Goal: Information Seeking & Learning: Compare options

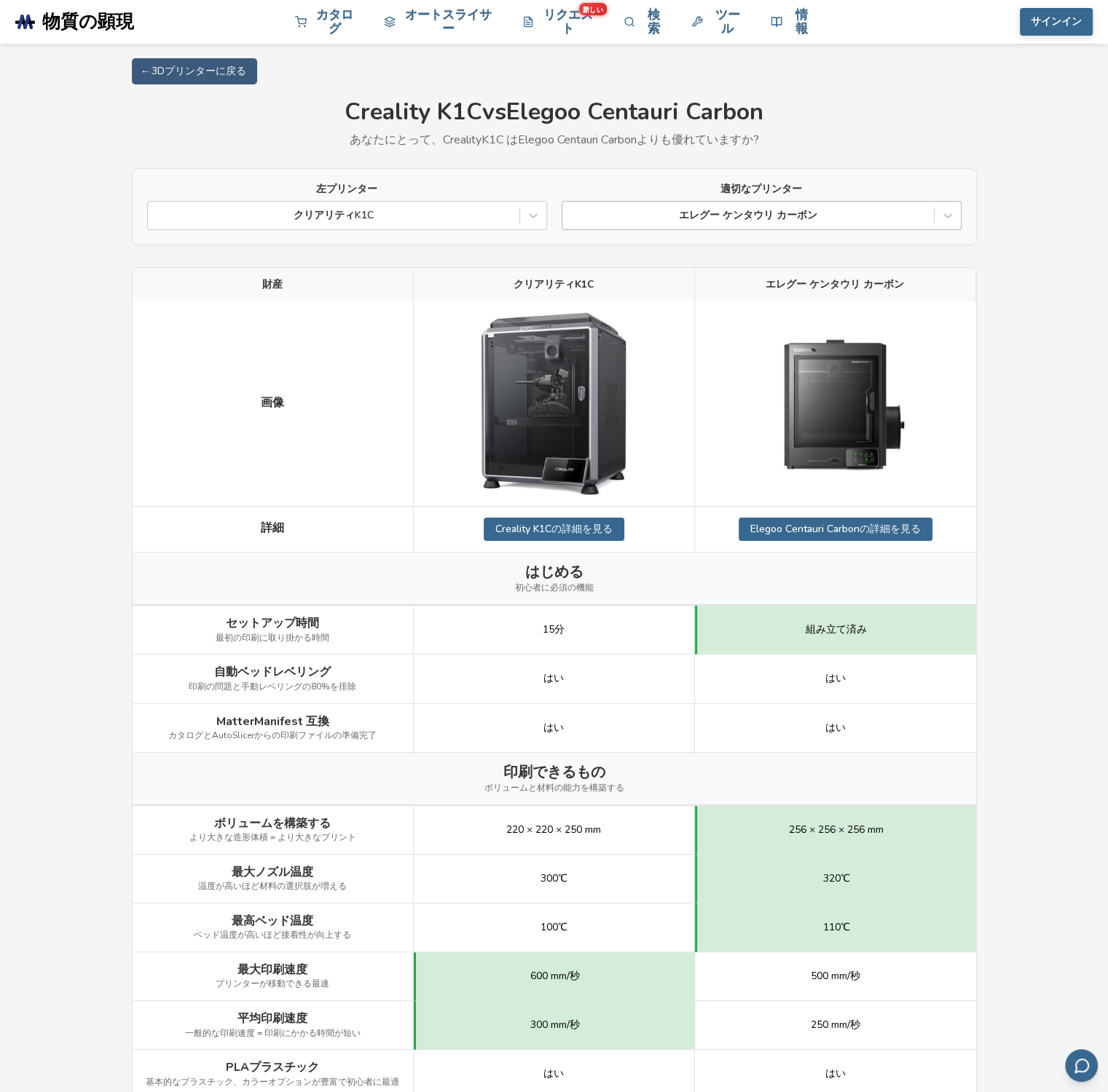
click at [846, 218] on div at bounding box center [747, 215] width 357 height 15
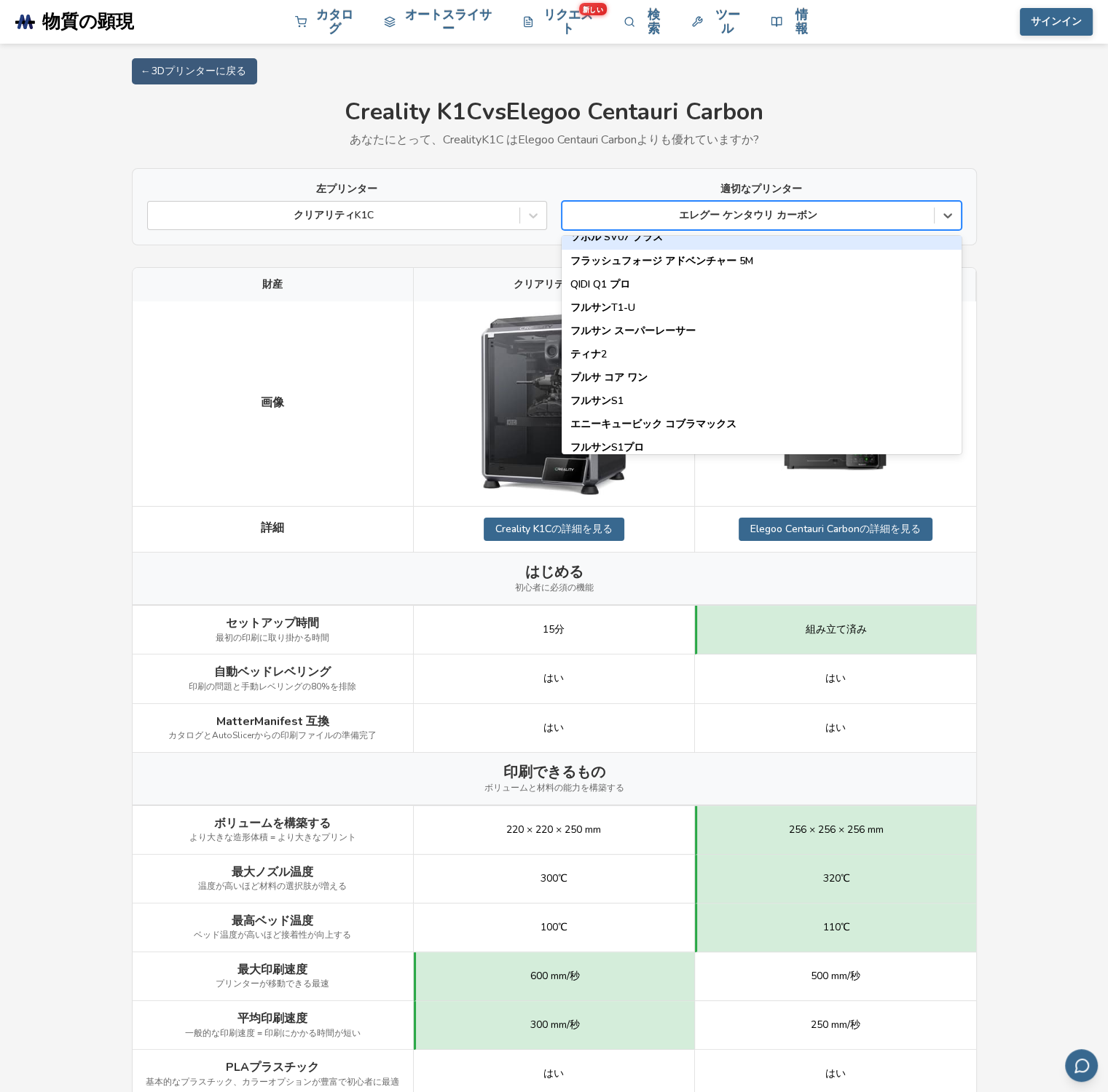
scroll to position [1772, 0]
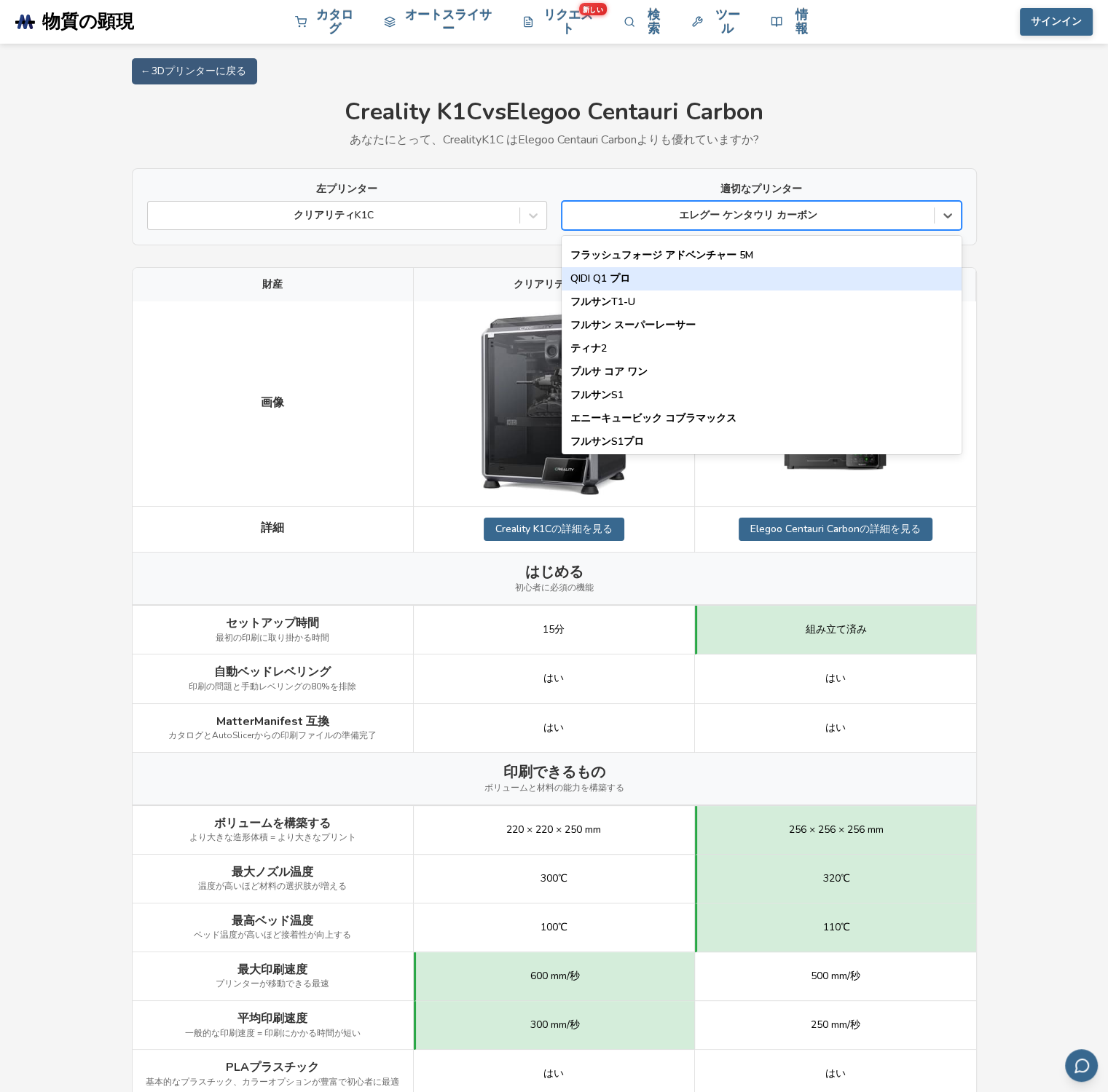
click at [620, 282] on font "QIDI Q1 プロ" at bounding box center [600, 279] width 60 height 14
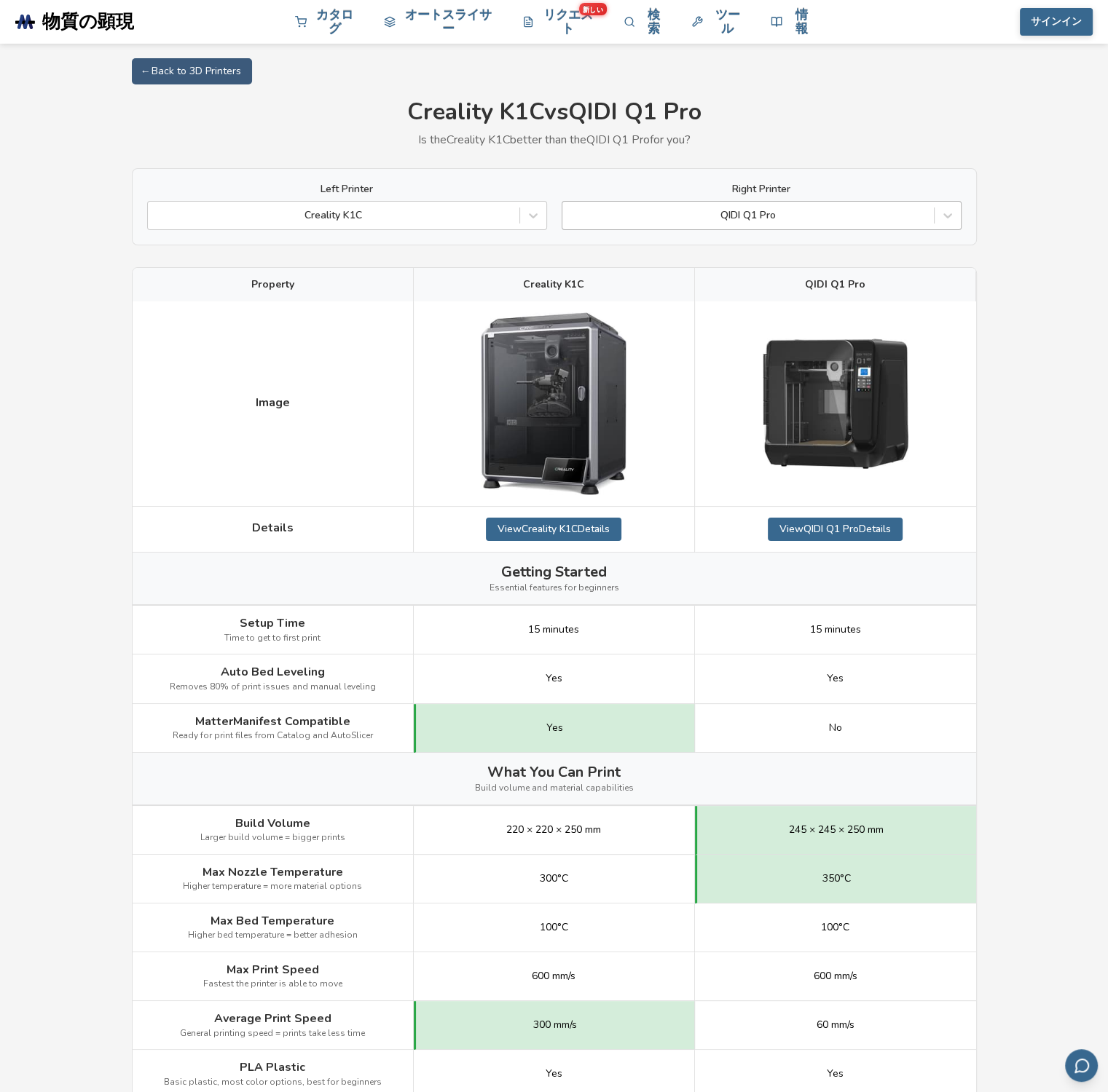
click at [724, 223] on div at bounding box center [747, 215] width 357 height 15
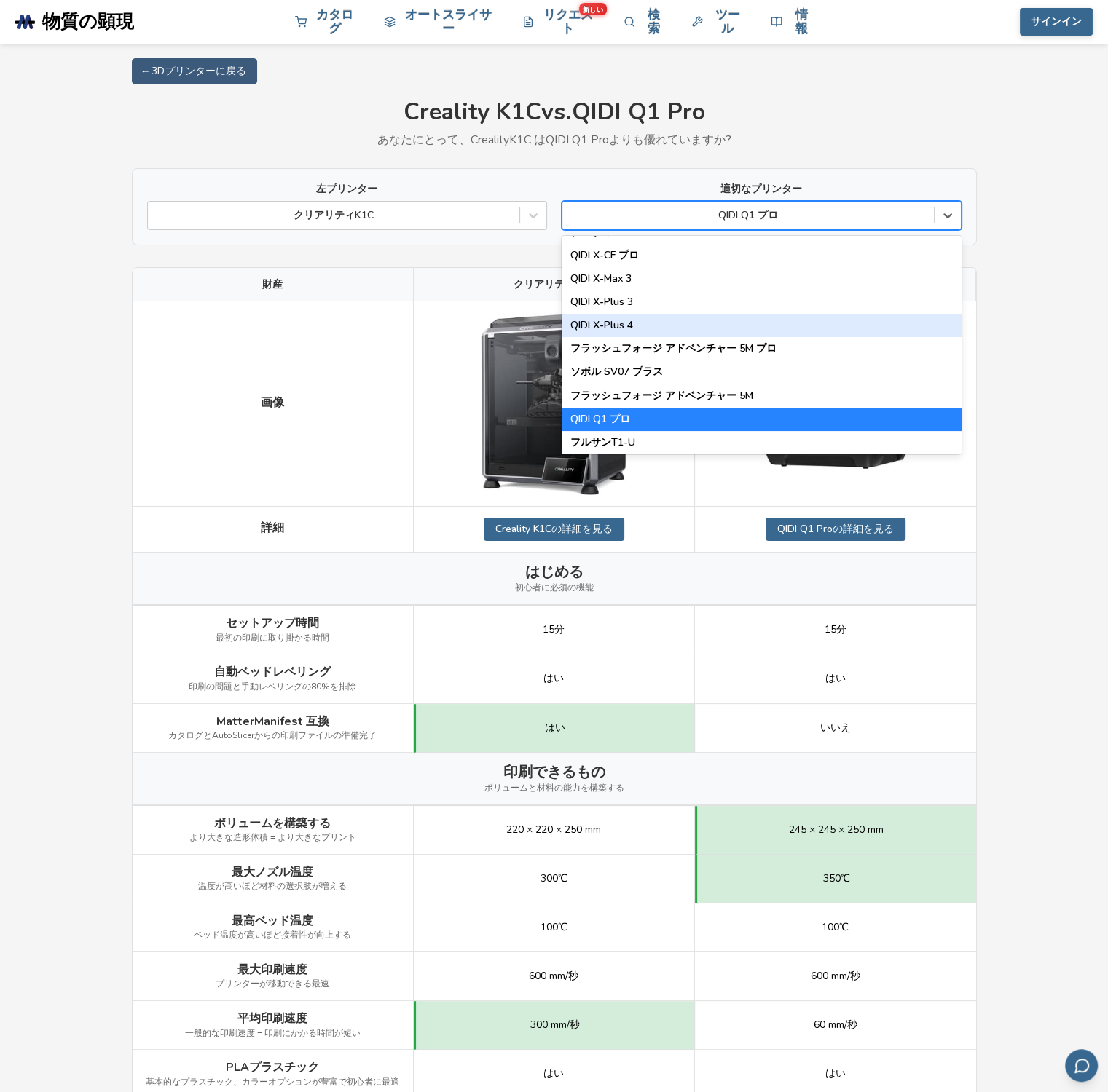
scroll to position [1626, 0]
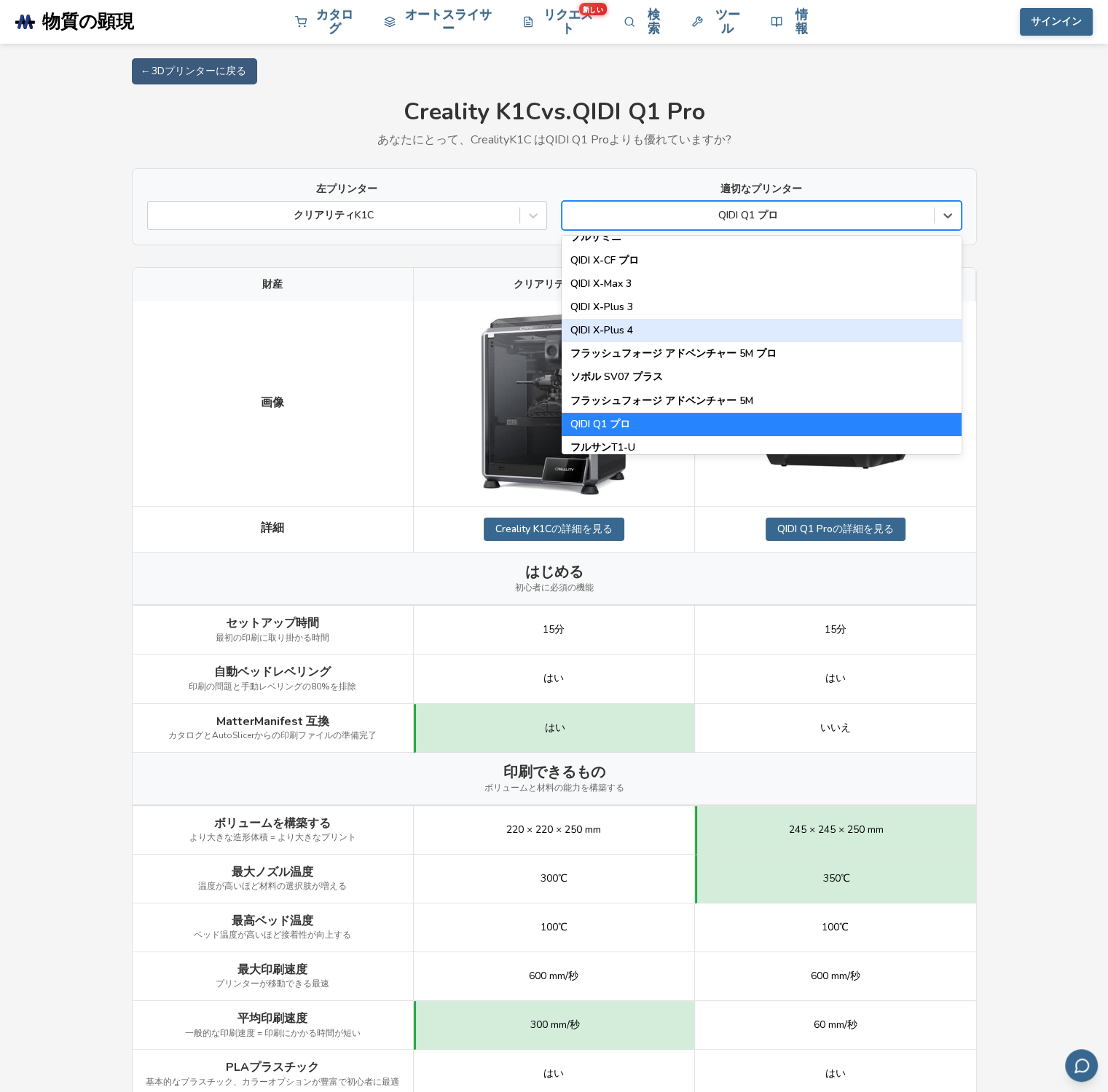
click at [641, 331] on div "QIDI X-Plus 4" at bounding box center [761, 330] width 400 height 24
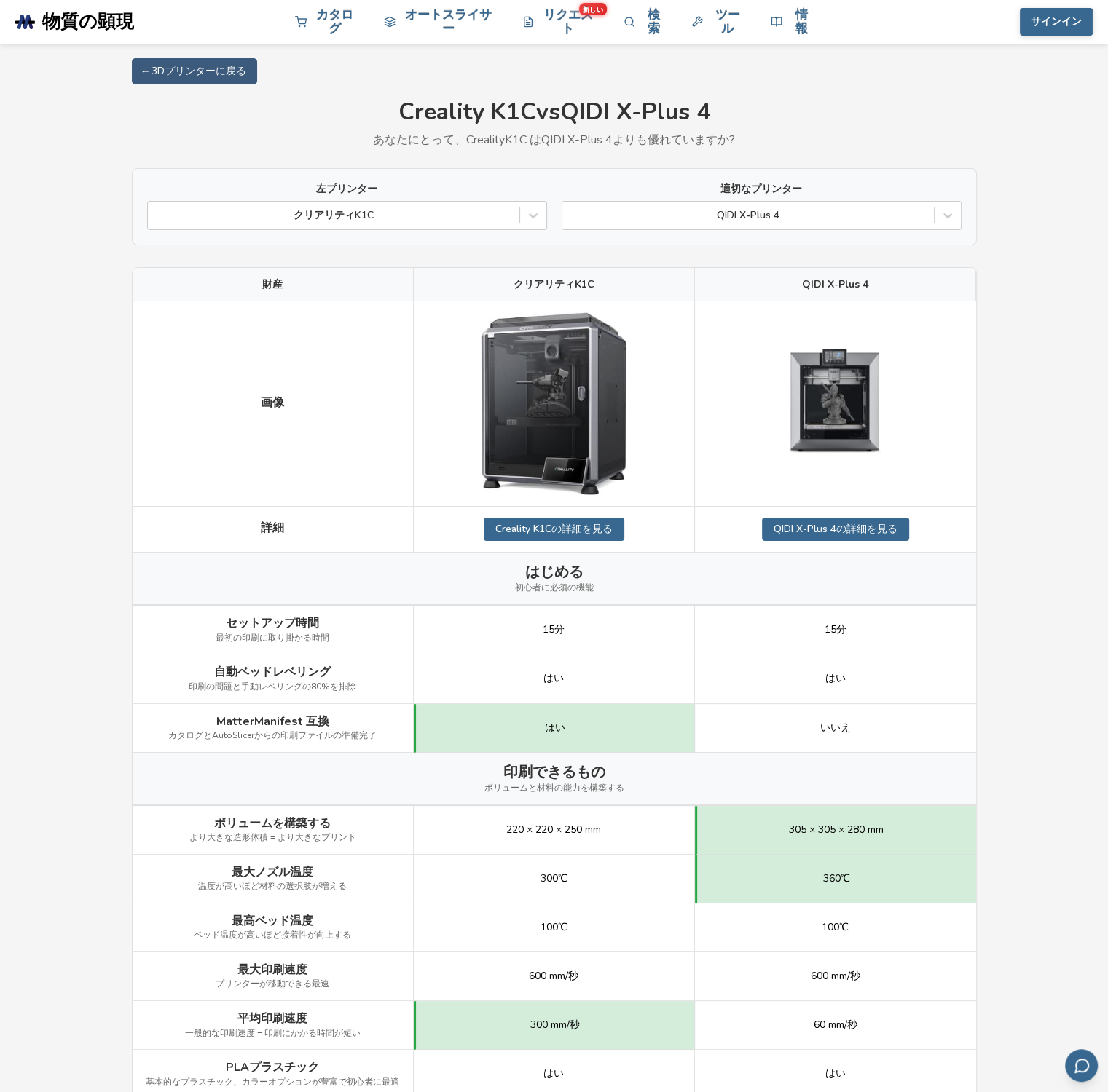
click at [950, 372] on div at bounding box center [835, 404] width 282 height 206
click at [223, 72] on font "← 3Dプリンターに戻る" at bounding box center [194, 71] width 104 height 14
select select "**********"
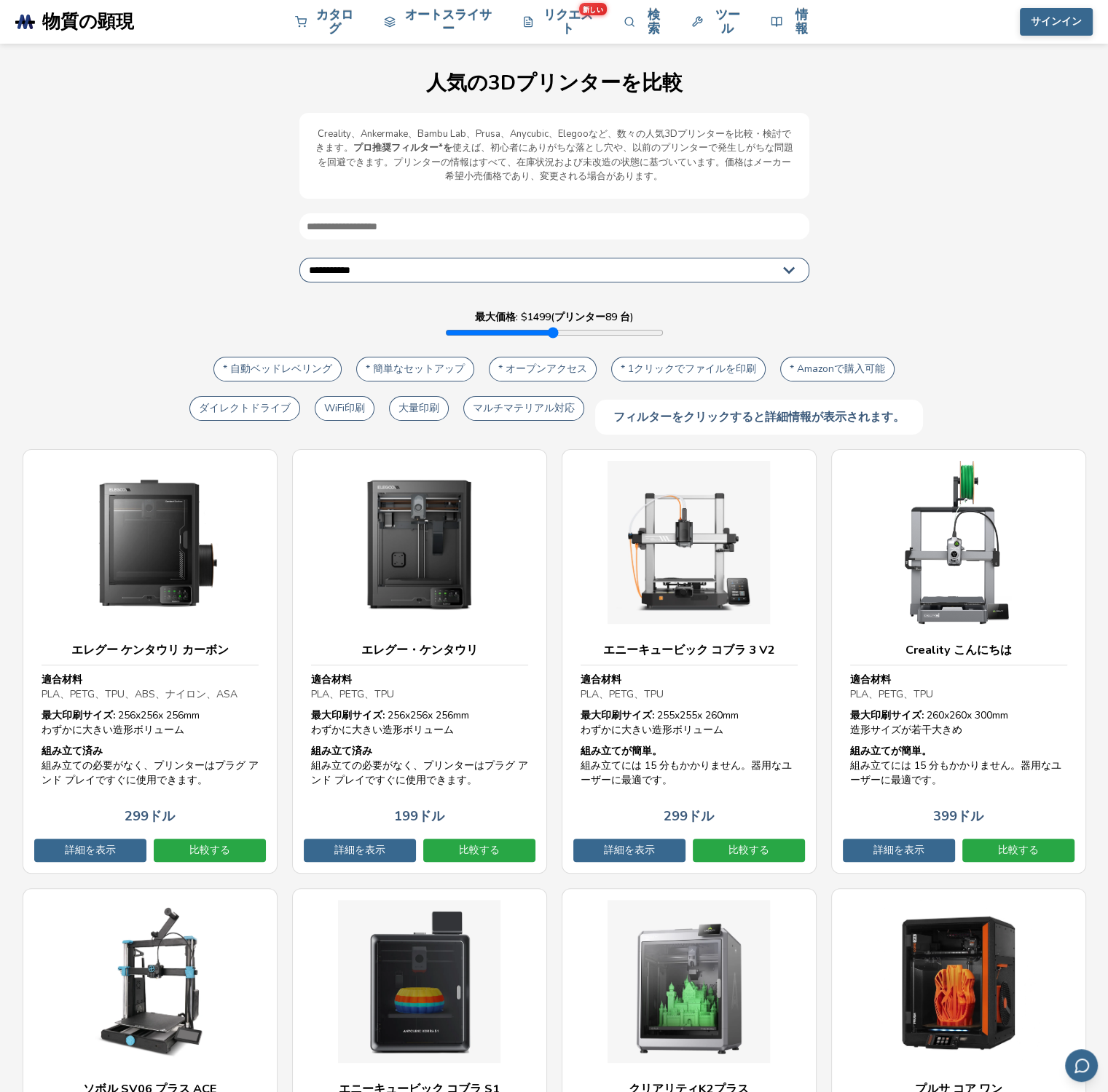
click at [202, 545] on img at bounding box center [150, 542] width 217 height 163
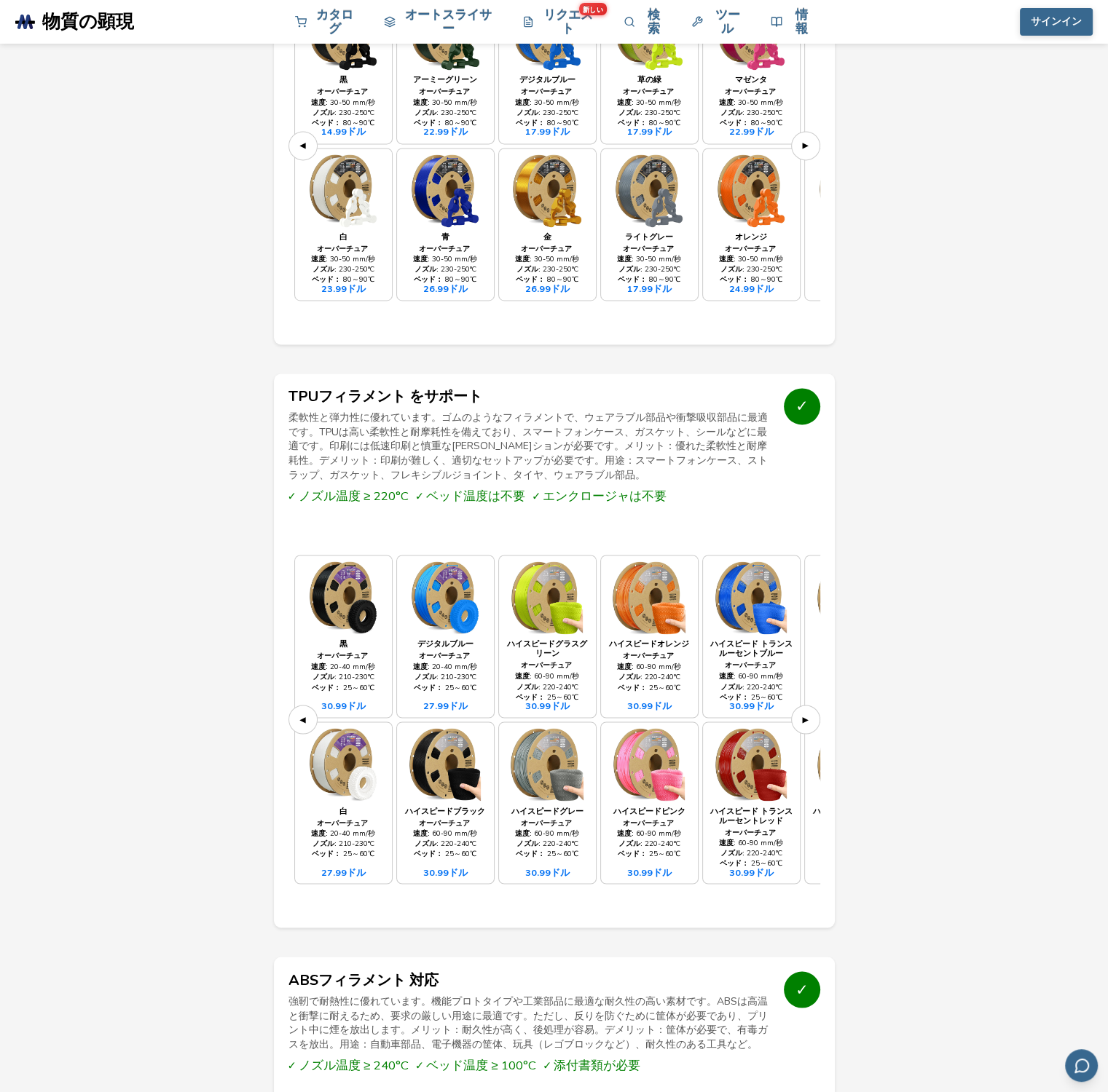
scroll to position [2087, 0]
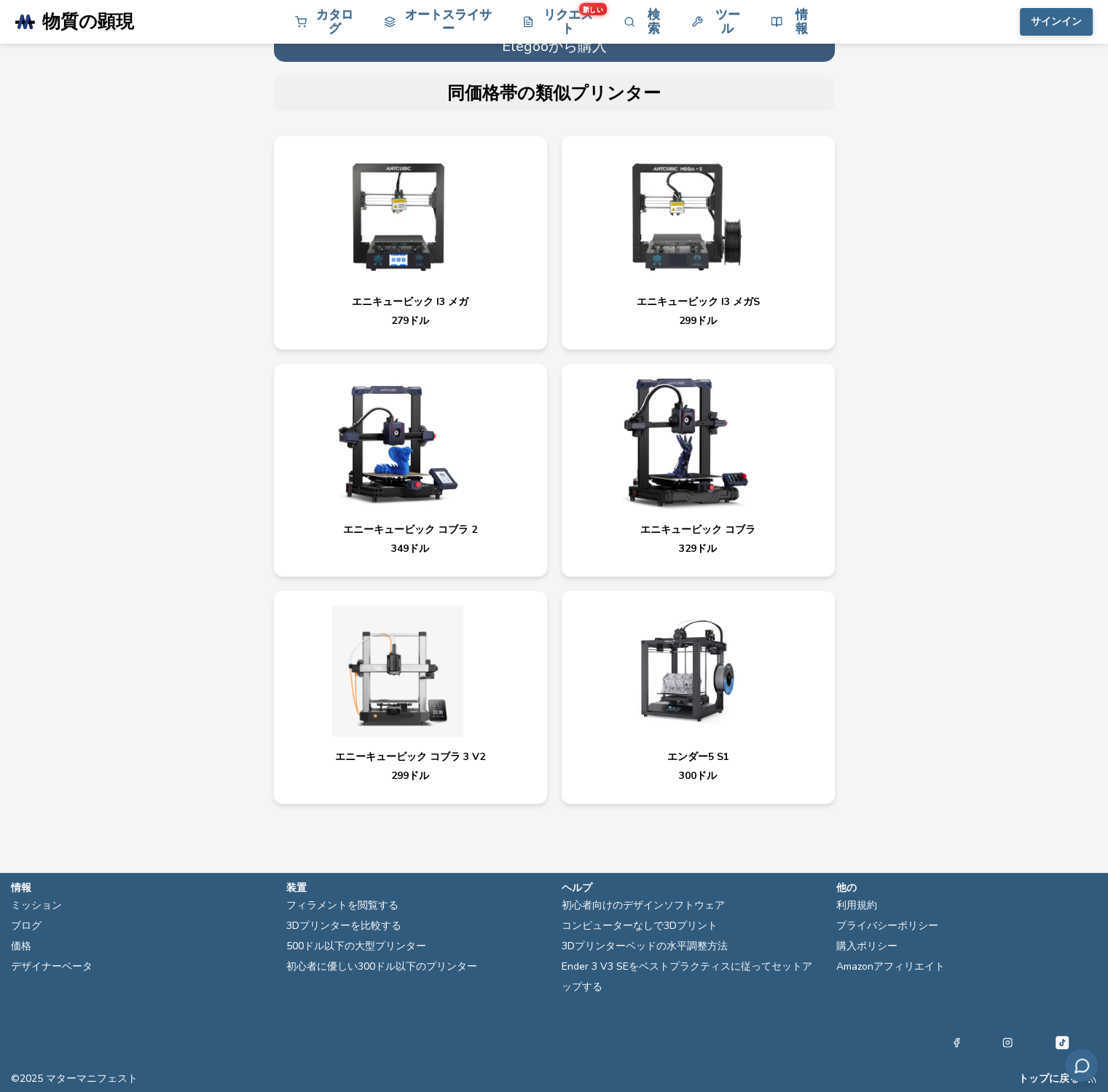
scroll to position [5514, 0]
